Goal: Book appointment/travel/reservation

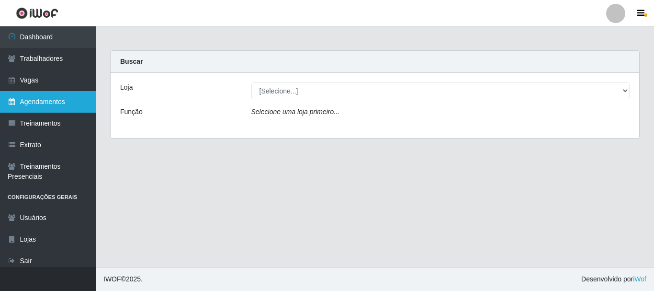
click at [58, 97] on link "Agendamentos" at bounding box center [48, 102] width 96 height 22
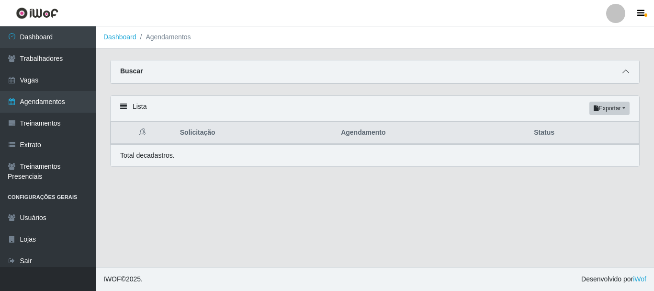
click at [630, 69] on span at bounding box center [625, 71] width 11 height 11
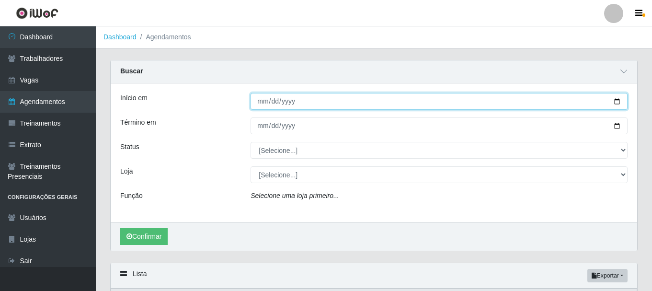
click at [614, 104] on input "Início em" at bounding box center [438, 101] width 377 height 17
type input "[DATE]"
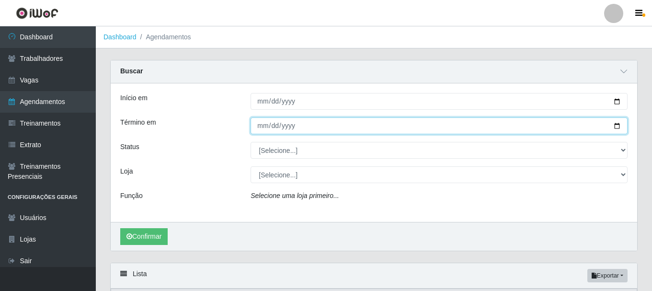
click at [613, 126] on input "Término em" at bounding box center [438, 125] width 377 height 17
type input "[DATE]"
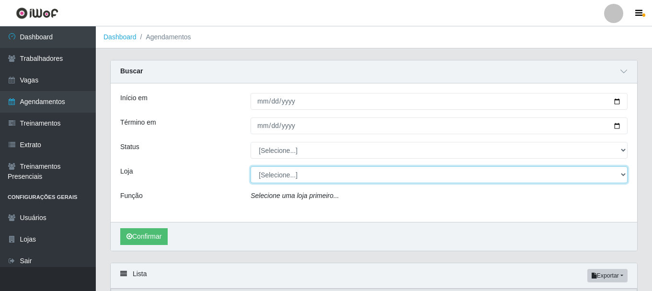
click at [279, 173] on select "[Selecione...] Necão Restaurante" at bounding box center [438, 174] width 377 height 17
select select "334"
click at [250, 167] on select "[Selecione...] Necão Restaurante" at bounding box center [438, 174] width 377 height 17
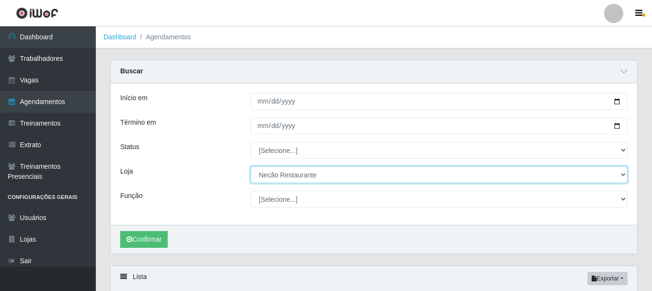
scroll to position [96, 0]
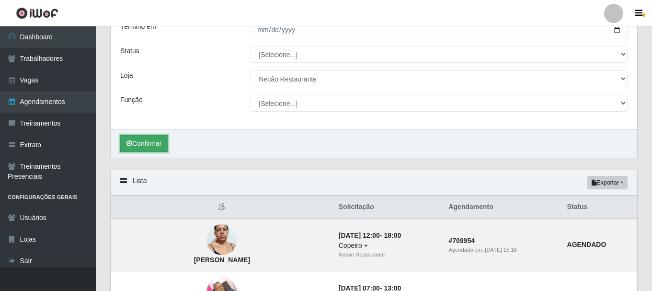
click at [155, 145] on button "Confirmar" at bounding box center [143, 143] width 47 height 17
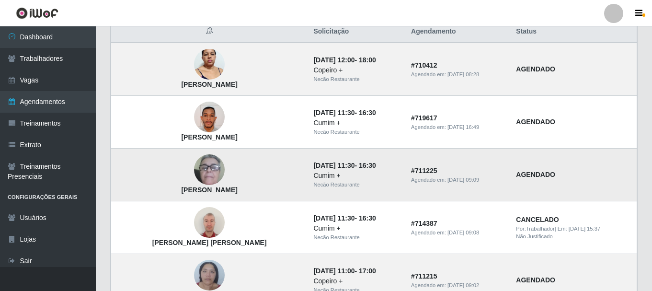
scroll to position [319, 0]
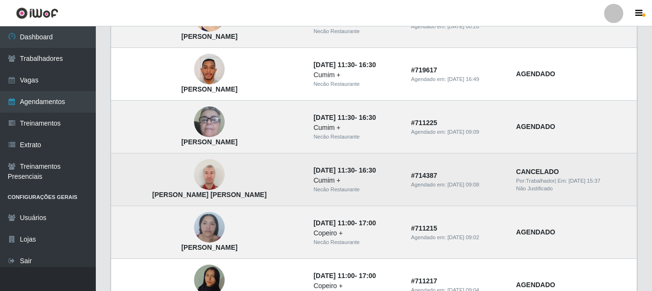
click at [194, 177] on img at bounding box center [209, 174] width 31 height 41
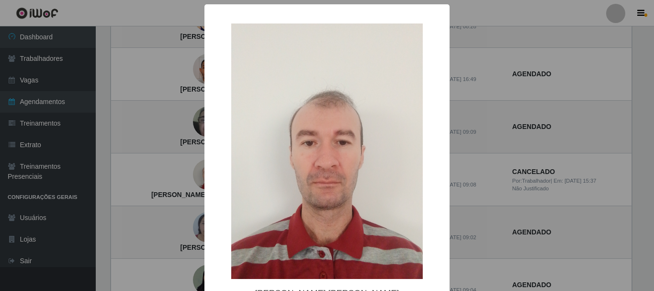
click at [147, 159] on div "× [PERSON_NAME] [PERSON_NAME] OK Cancel" at bounding box center [327, 145] width 654 height 291
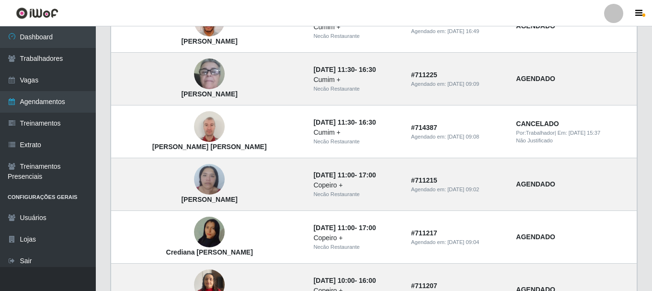
scroll to position [271, 0]
